Goal: Check status: Check status

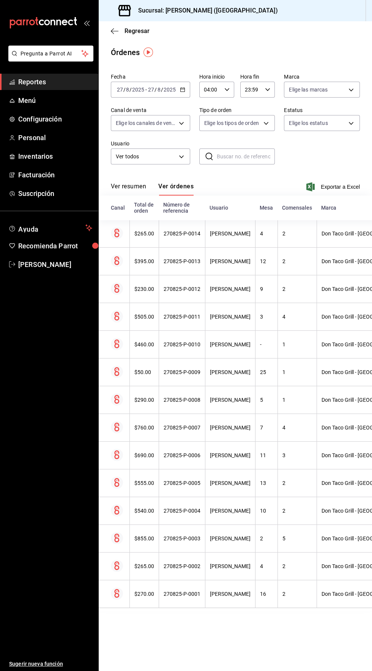
click at [133, 189] on button "Ver resumen" at bounding box center [128, 189] width 35 height 13
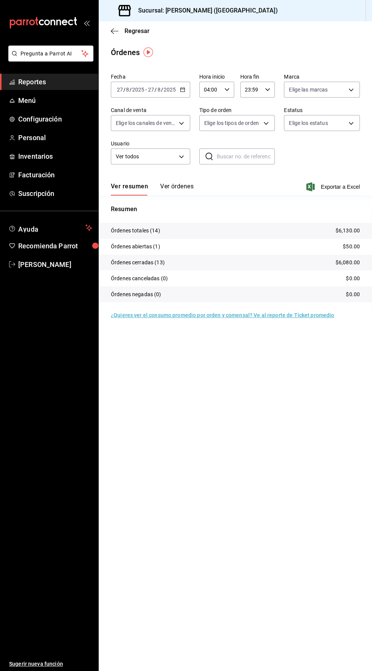
click at [177, 187] on button "Ver órdenes" at bounding box center [176, 189] width 33 height 13
